Goal: Information Seeking & Learning: Learn about a topic

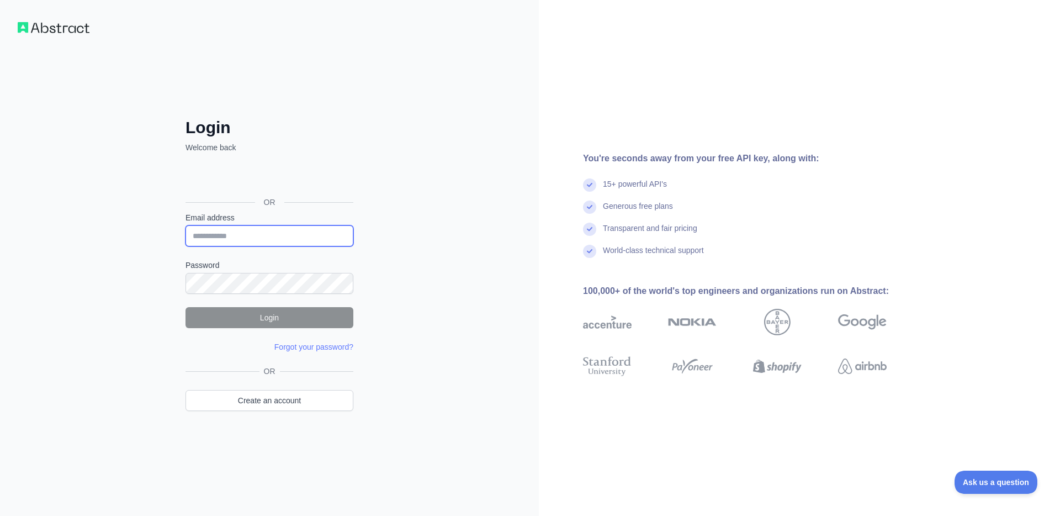
click at [260, 234] on input "Email address" at bounding box center [270, 235] width 168 height 21
type input "**********"
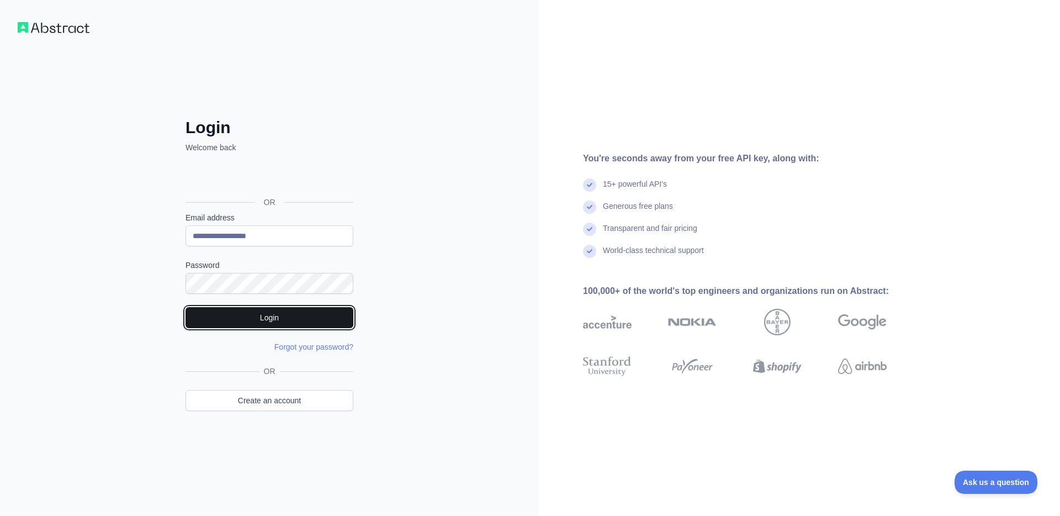
click at [254, 308] on button "Login" at bounding box center [270, 317] width 168 height 21
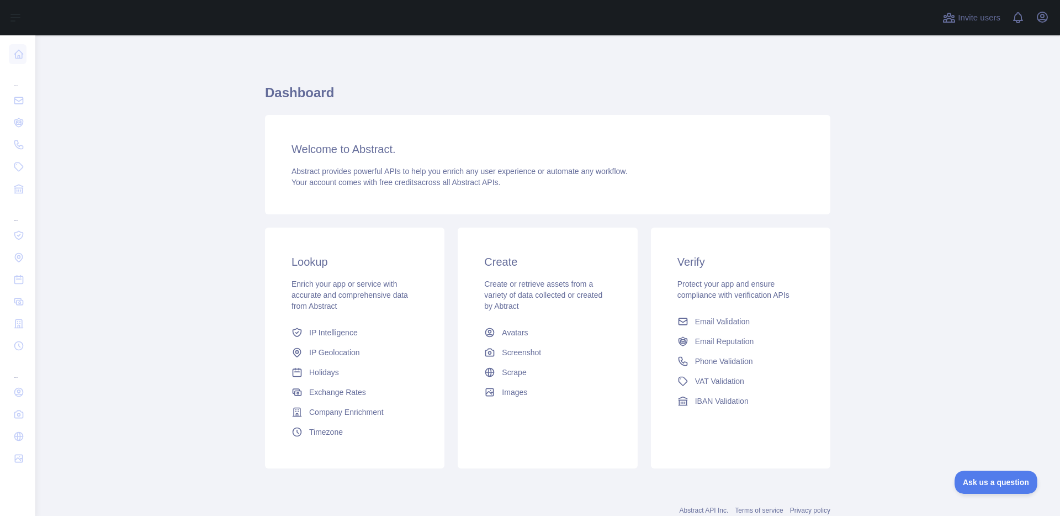
click at [235, 218] on main "Dashboard Welcome to Abstract. Abstract provides powerful APIs to help you enri…" at bounding box center [547, 275] width 1025 height 480
click at [347, 389] on span "Exchange Rates" at bounding box center [337, 391] width 57 height 11
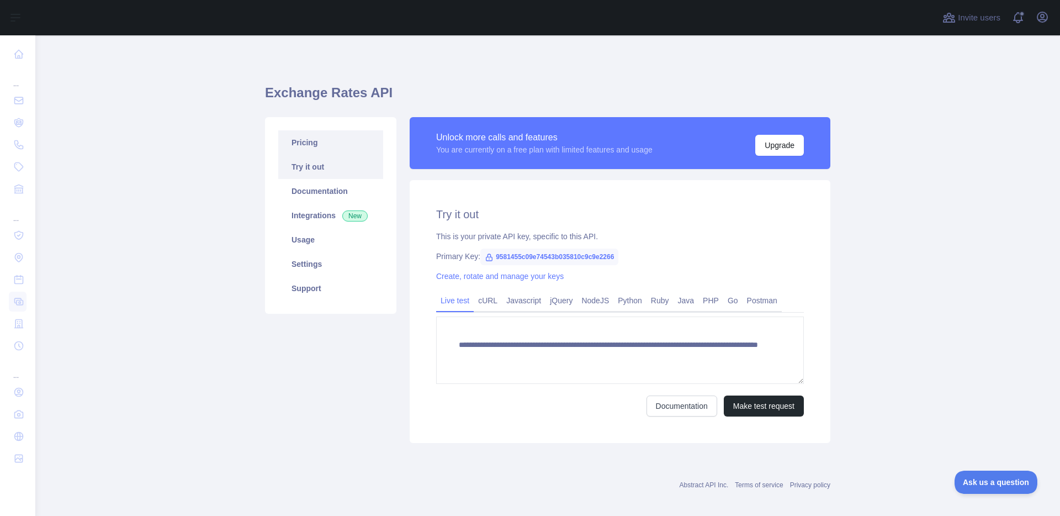
click at [309, 146] on link "Pricing" at bounding box center [330, 142] width 105 height 24
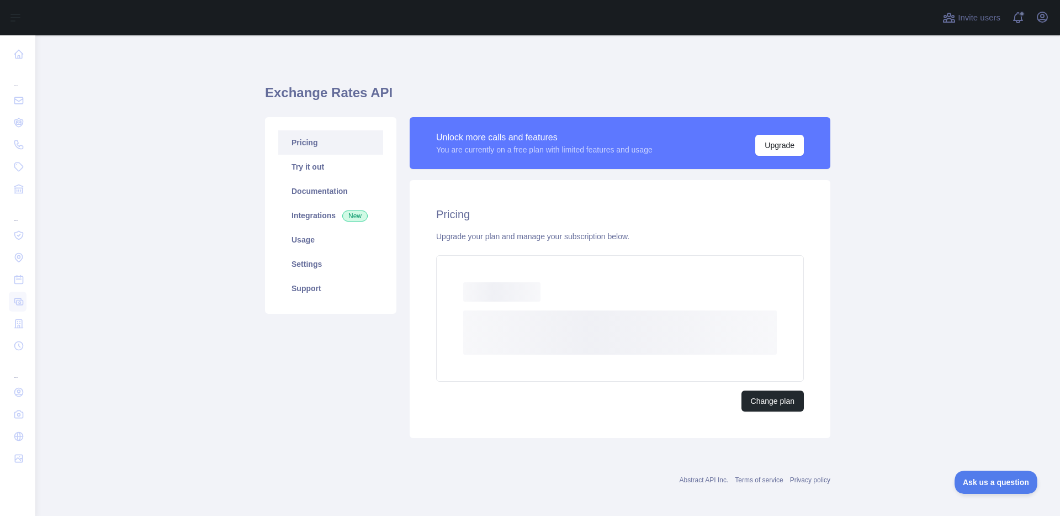
click at [331, 353] on div "Pricing Try it out Documentation Integrations New Usage Settings Support" at bounding box center [330, 277] width 145 height 321
